Goal: Check status: Check status

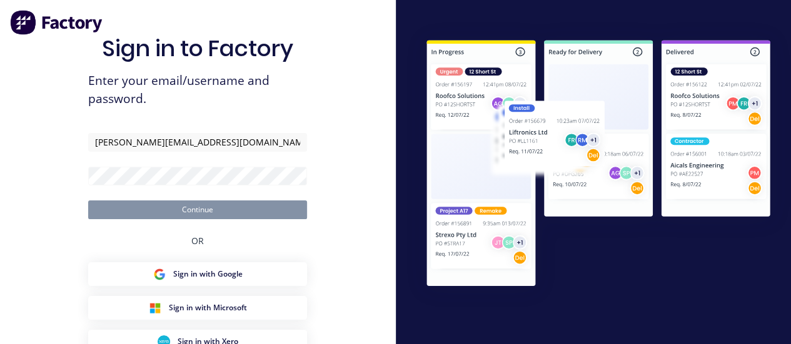
type input "[PERSON_NAME][EMAIL_ADDRESS][DOMAIN_NAME]"
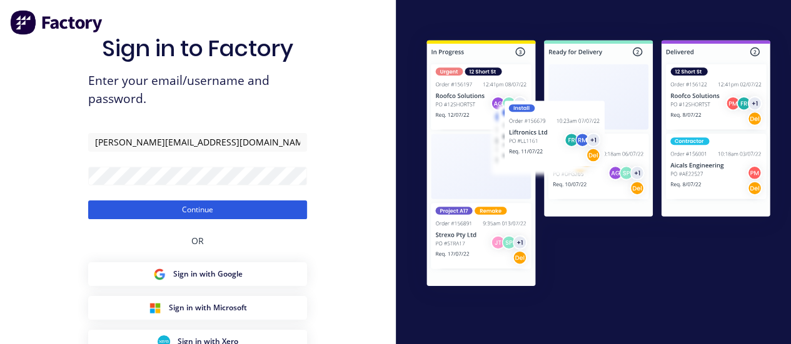
click at [132, 206] on button "Continue" at bounding box center [197, 210] width 219 height 19
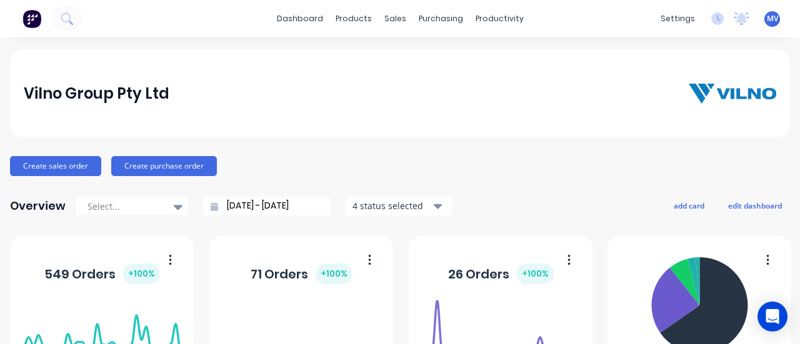
click at [384, 18] on div "sales" at bounding box center [395, 18] width 34 height 19
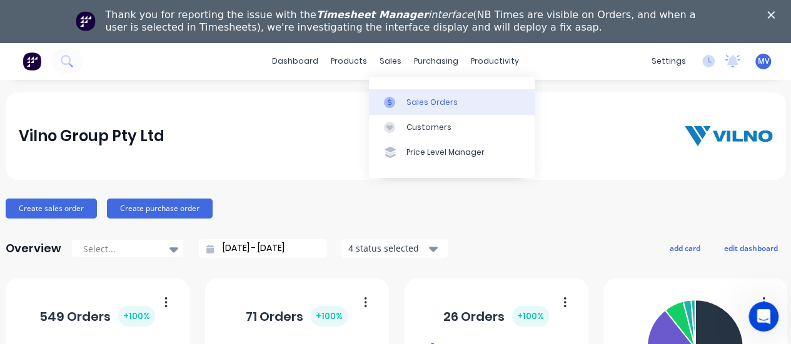
click at [419, 102] on div "Sales Orders" at bounding box center [431, 102] width 51 height 11
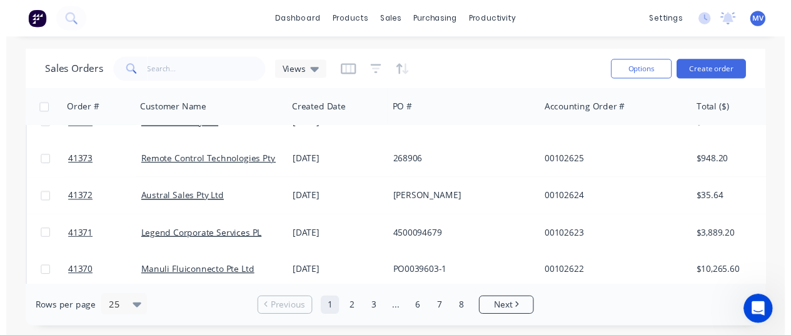
scroll to position [188, 0]
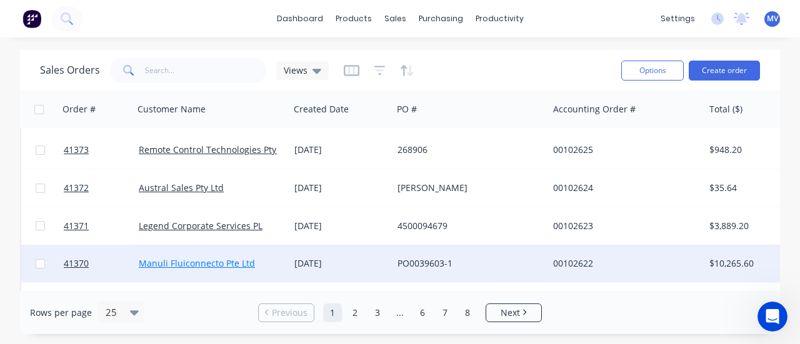
click at [217, 258] on link "Manuli Fluiconnecto Pte Ltd" at bounding box center [197, 264] width 116 height 12
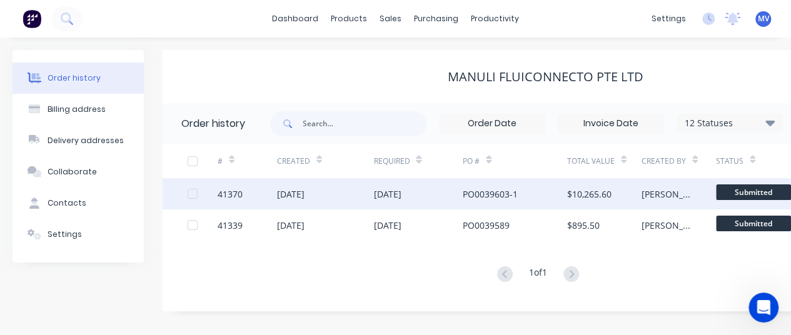
click at [304, 191] on div "[DATE]" at bounding box center [291, 194] width 28 height 13
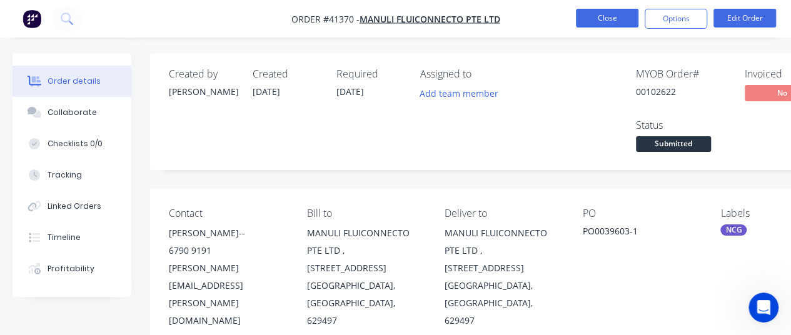
click at [606, 19] on button "Close" at bounding box center [607, 18] width 63 height 19
